Goal: Task Accomplishment & Management: Manage account settings

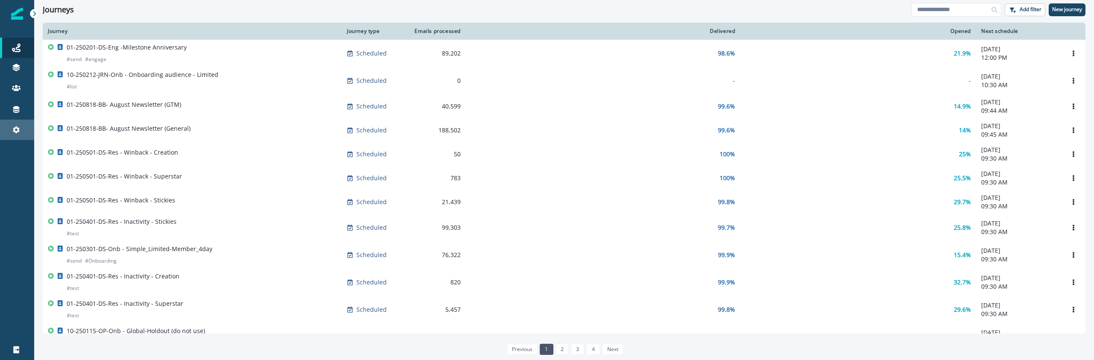
click at [22, 132] on div "Settings" at bounding box center [16, 130] width 27 height 10
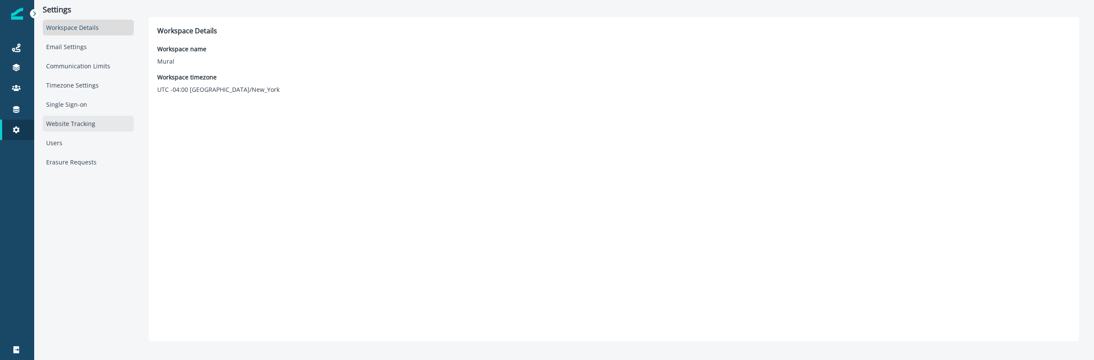
click at [70, 126] on div "Website Tracking" at bounding box center [88, 124] width 91 height 16
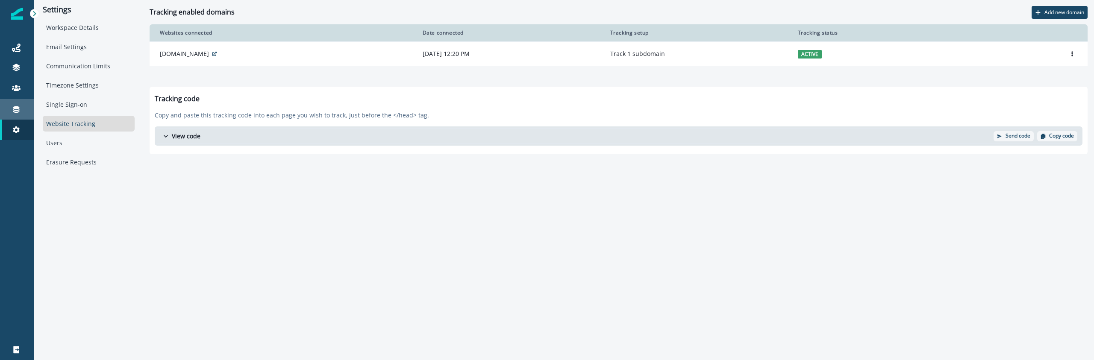
click at [26, 109] on div "Connections" at bounding box center [16, 109] width 27 height 10
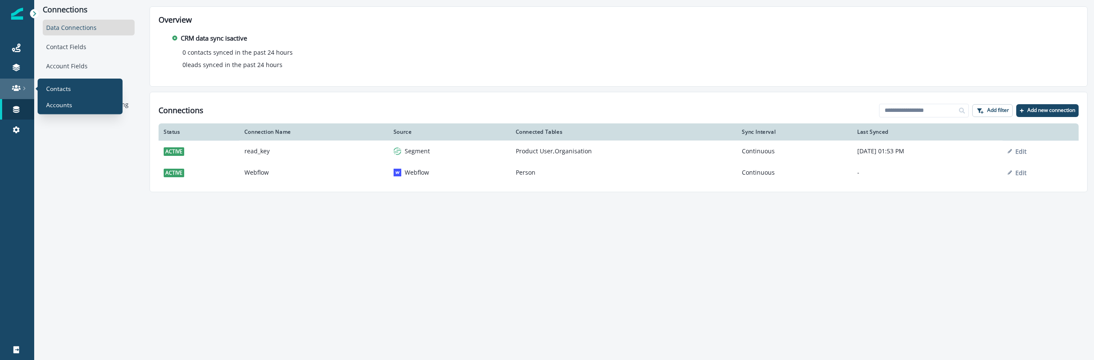
click at [16, 94] on link at bounding box center [17, 89] width 34 height 21
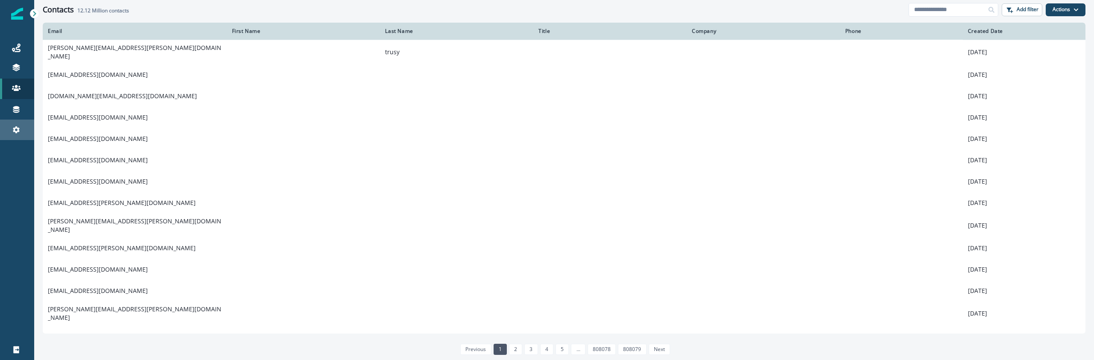
click at [18, 127] on icon at bounding box center [16, 130] width 9 height 9
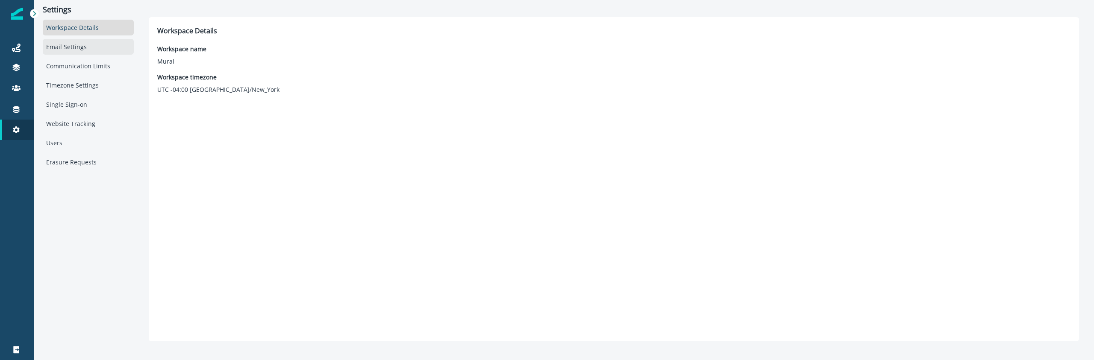
click at [71, 54] on div "Email Settings" at bounding box center [88, 47] width 91 height 16
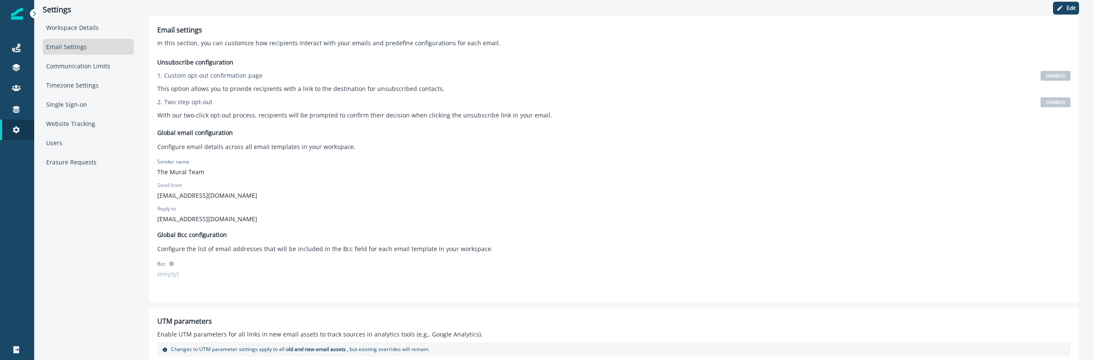
click at [63, 152] on div "Workspace Details Email Settings Communication Limits Timezone Settings Single …" at bounding box center [88, 95] width 91 height 150
click at [78, 112] on div "Single Sign-on" at bounding box center [88, 105] width 91 height 16
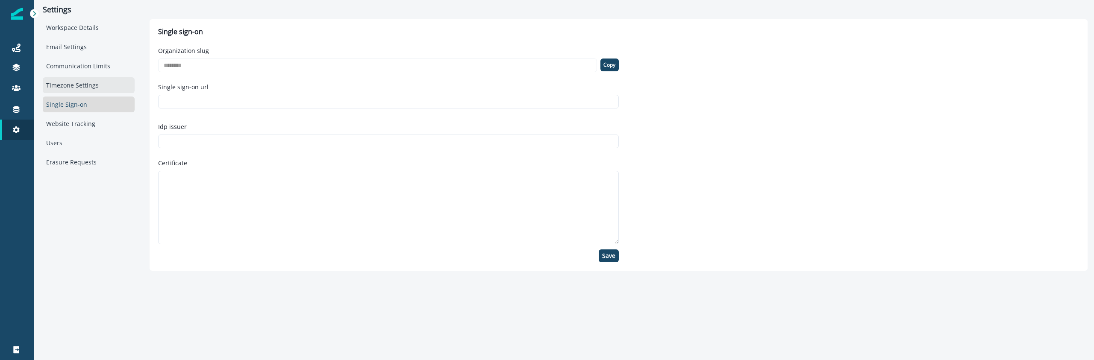
click at [80, 91] on div "Timezone Settings" at bounding box center [89, 85] width 92 height 16
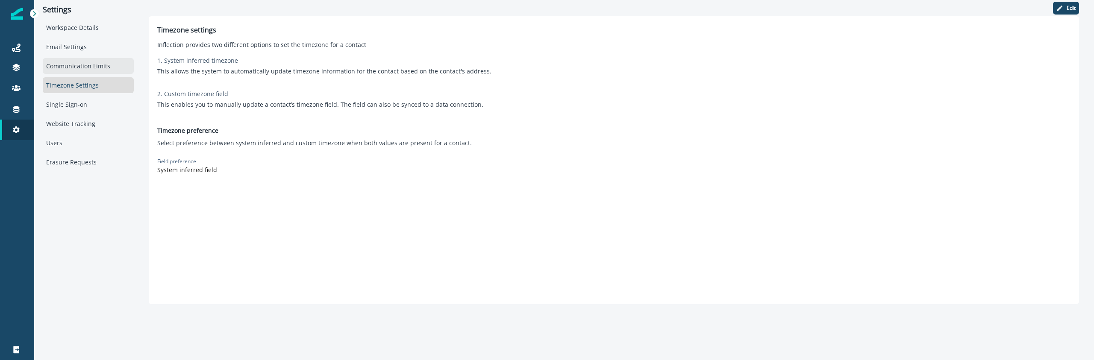
click at [76, 73] on div "Communication Limits" at bounding box center [88, 66] width 91 height 16
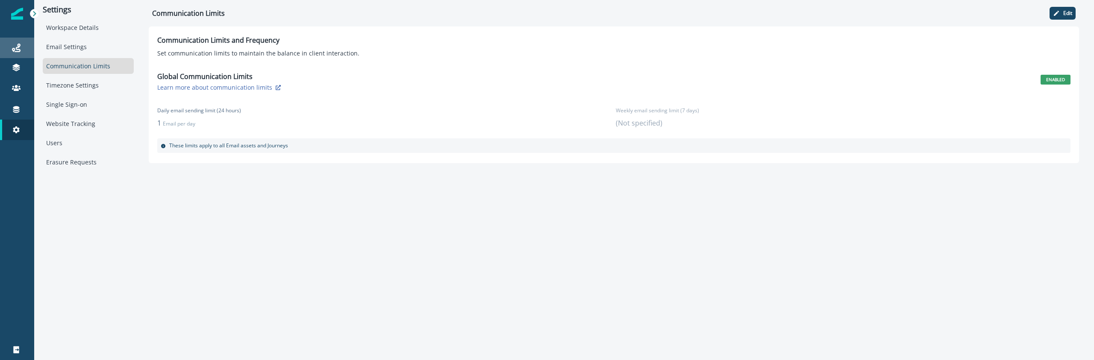
click at [11, 48] on div "Journeys" at bounding box center [16, 48] width 27 height 10
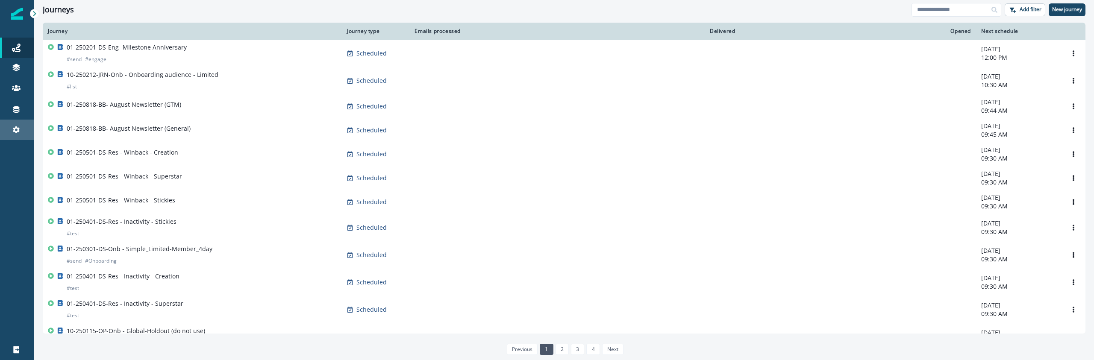
click at [10, 125] on div "Settings" at bounding box center [16, 130] width 27 height 10
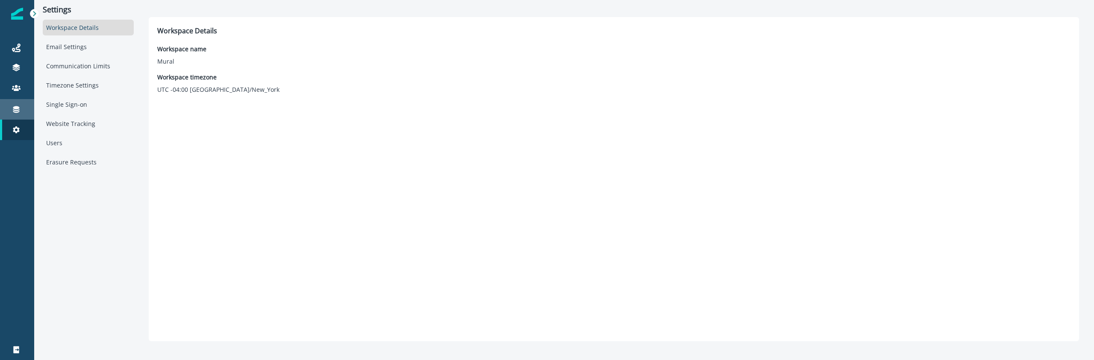
click at [14, 112] on icon at bounding box center [16, 109] width 6 height 7
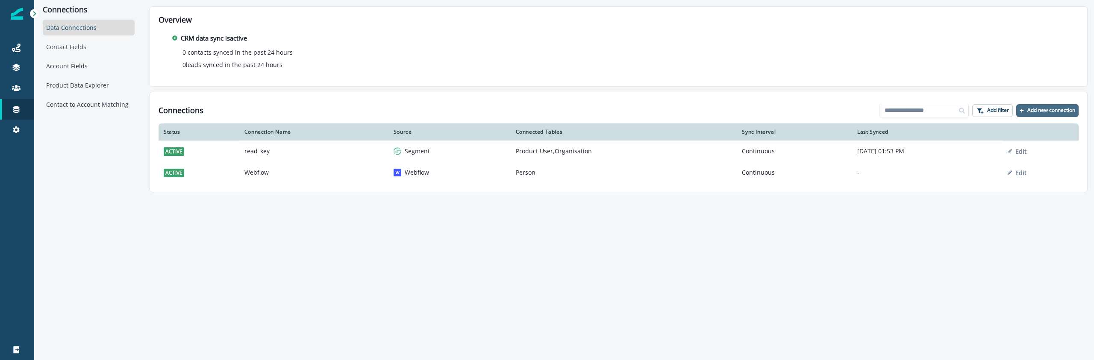
click at [1037, 112] on p "Add new connection" at bounding box center [1051, 110] width 48 height 6
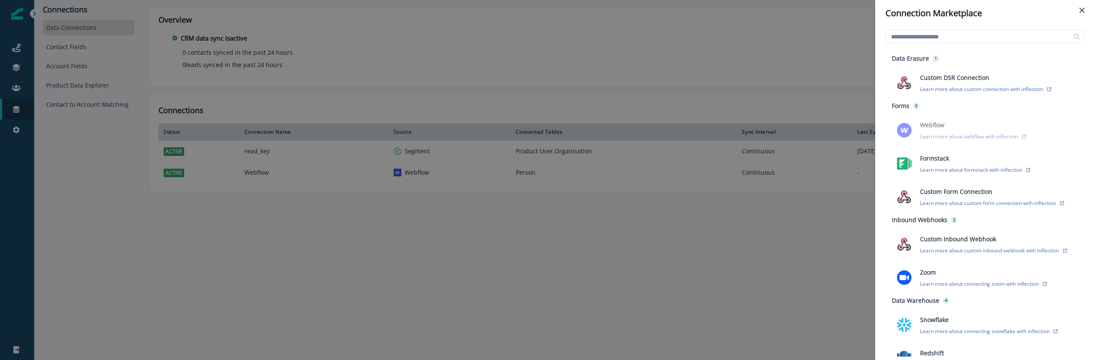
click at [662, 253] on div "Connection Marketplace Data Erasure 1 Custom DSR Connection Learn more about cu…" at bounding box center [547, 180] width 1094 height 360
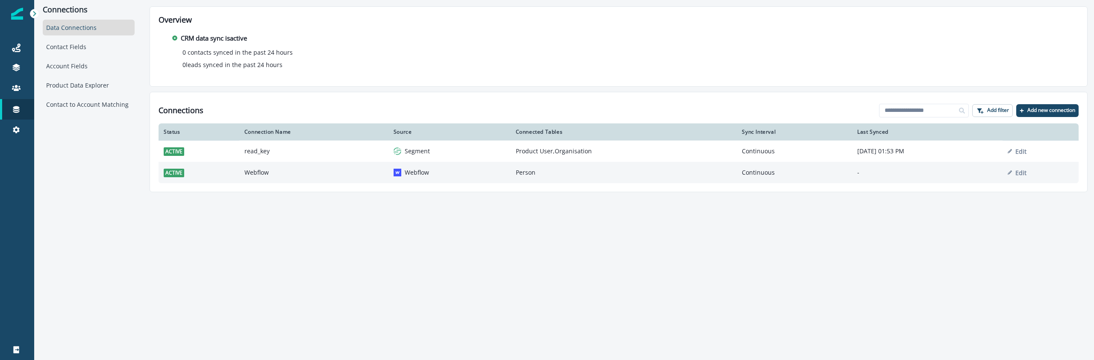
click at [900, 167] on td "-" at bounding box center [927, 172] width 150 height 21
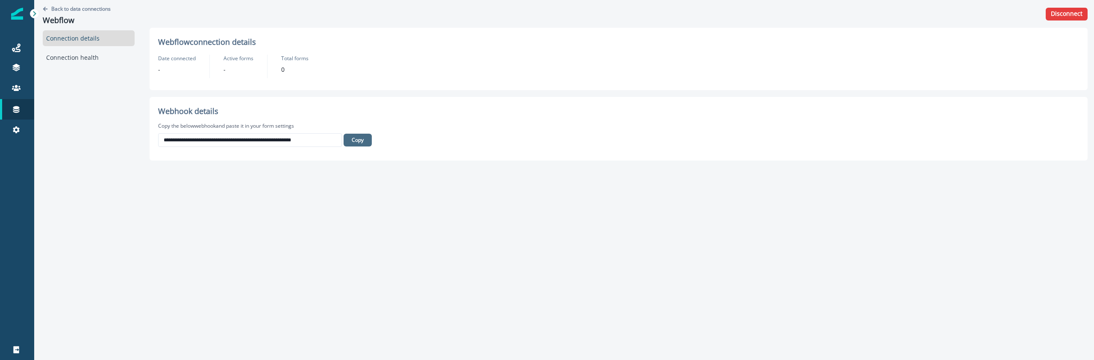
click at [358, 140] on p "Copy" at bounding box center [358, 140] width 12 height 6
click at [345, 177] on div "**********" at bounding box center [618, 180] width 951 height 360
click at [65, 57] on div "Connection health" at bounding box center [89, 58] width 92 height 16
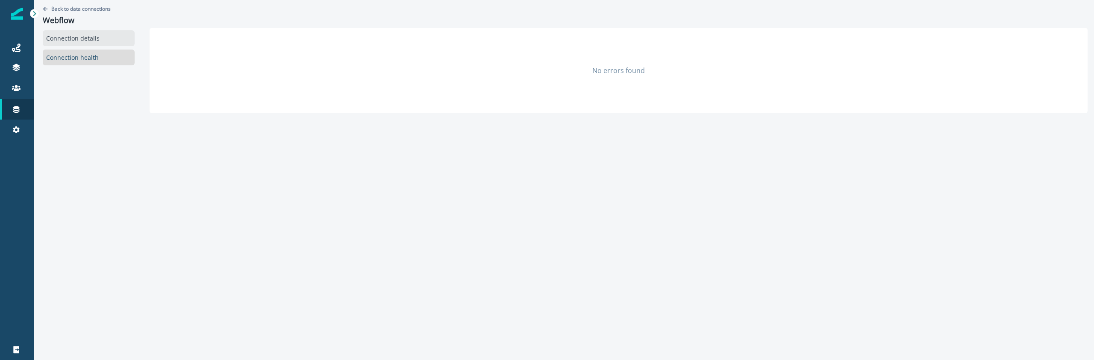
click at [72, 42] on div "Connection details" at bounding box center [89, 38] width 92 height 16
